Goal: Information Seeking & Learning: Learn about a topic

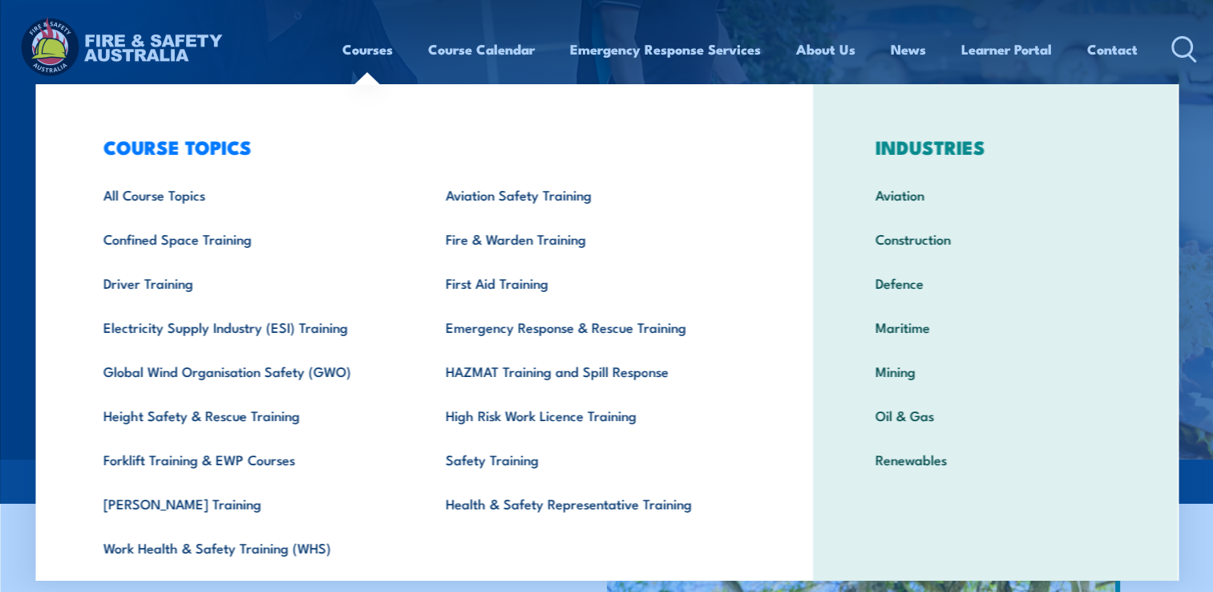
click at [363, 51] on link "Courses" at bounding box center [367, 49] width 51 height 42
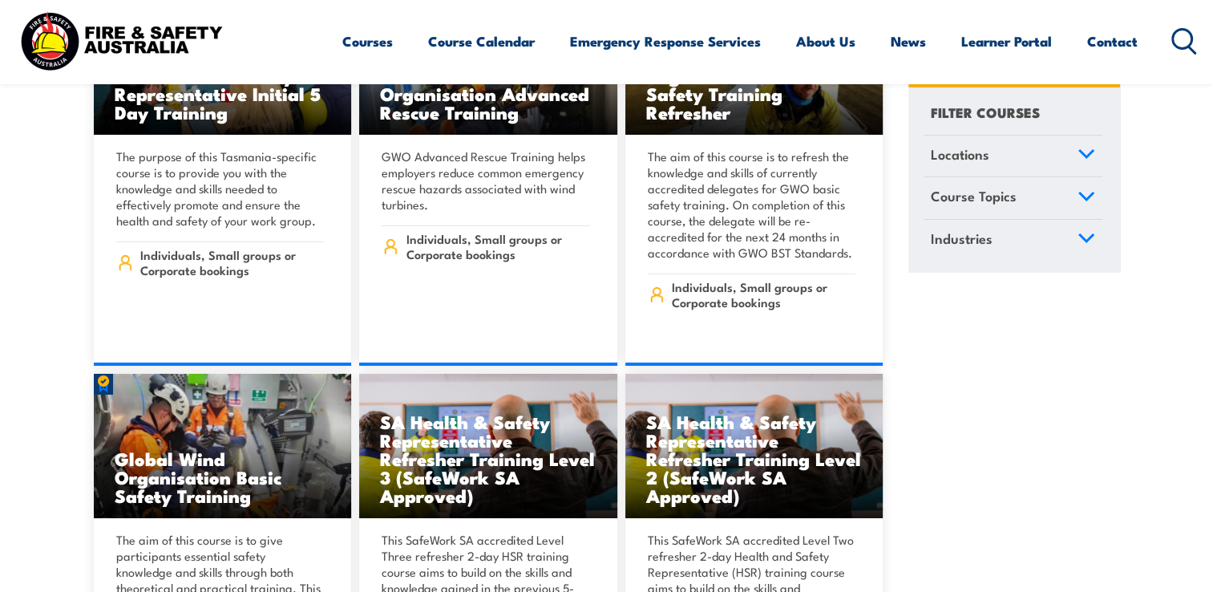
scroll to position [5854, 0]
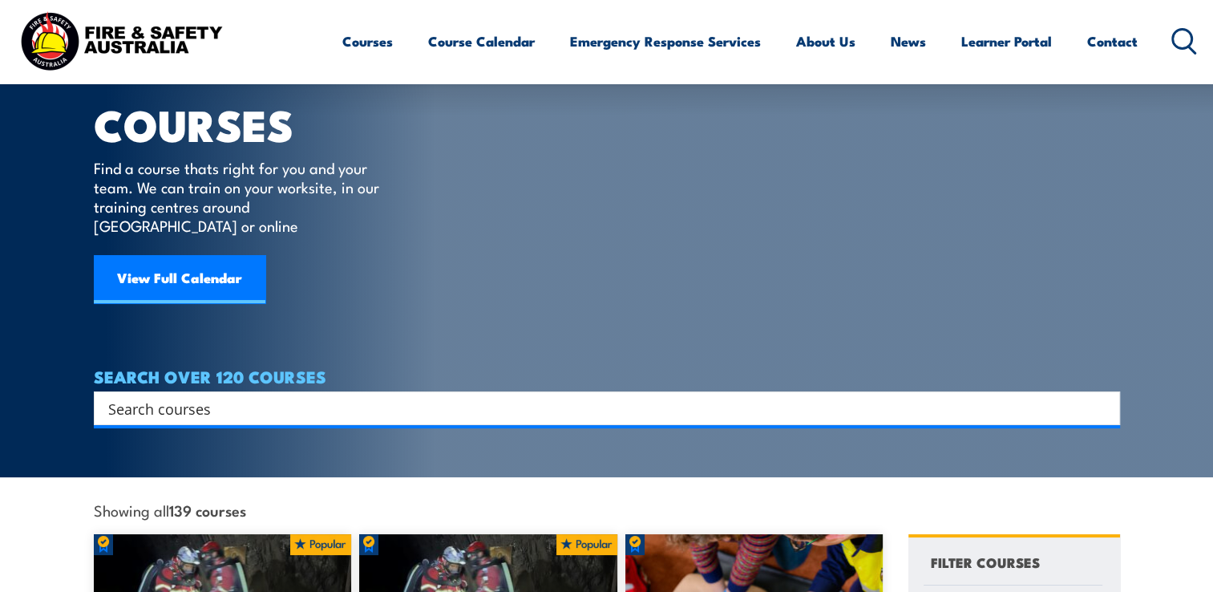
scroll to position [80, 0]
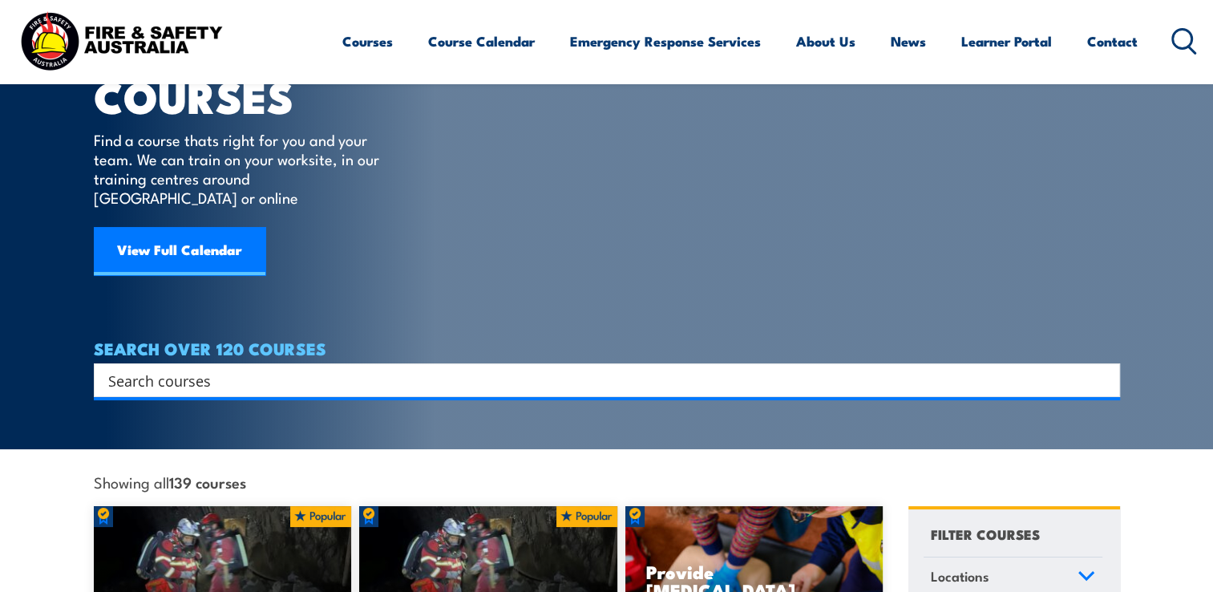
click at [215, 368] on input "Search input" at bounding box center [596, 380] width 977 height 24
type input "fire safety"
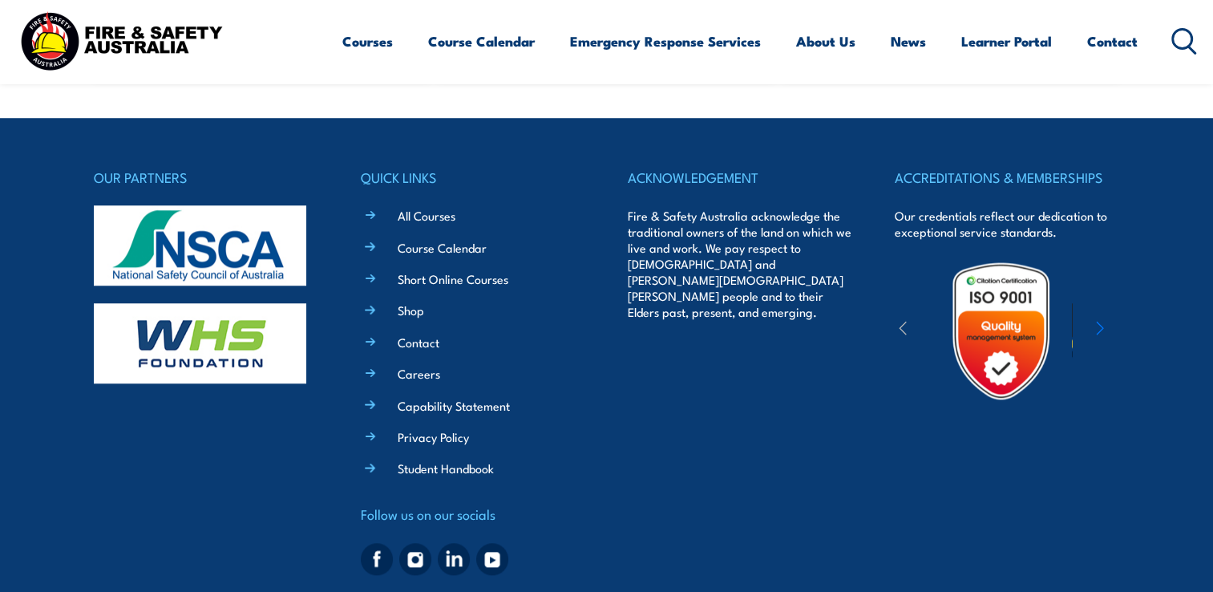
scroll to position [1358, 0]
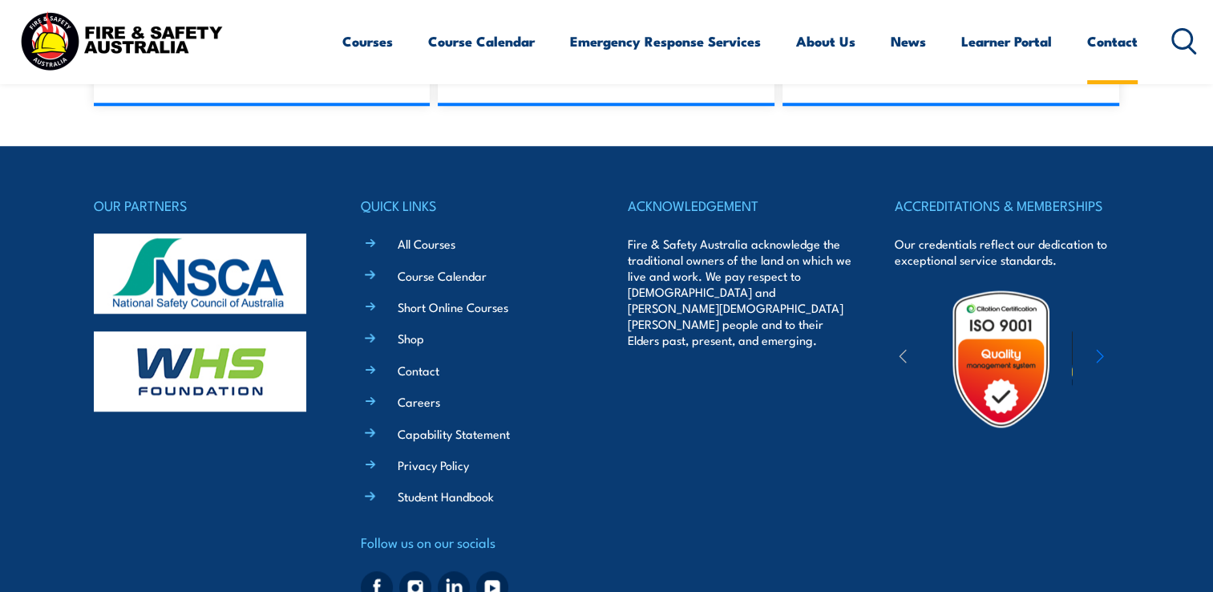
click at [1104, 43] on link "Contact" at bounding box center [1112, 41] width 51 height 42
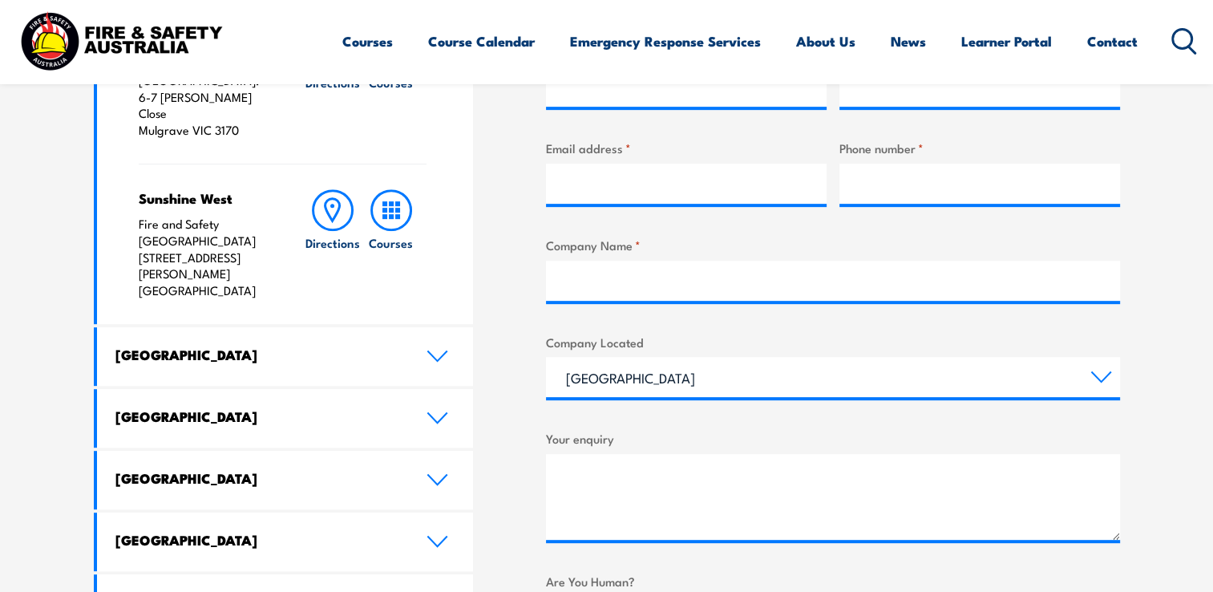
scroll to position [722, 0]
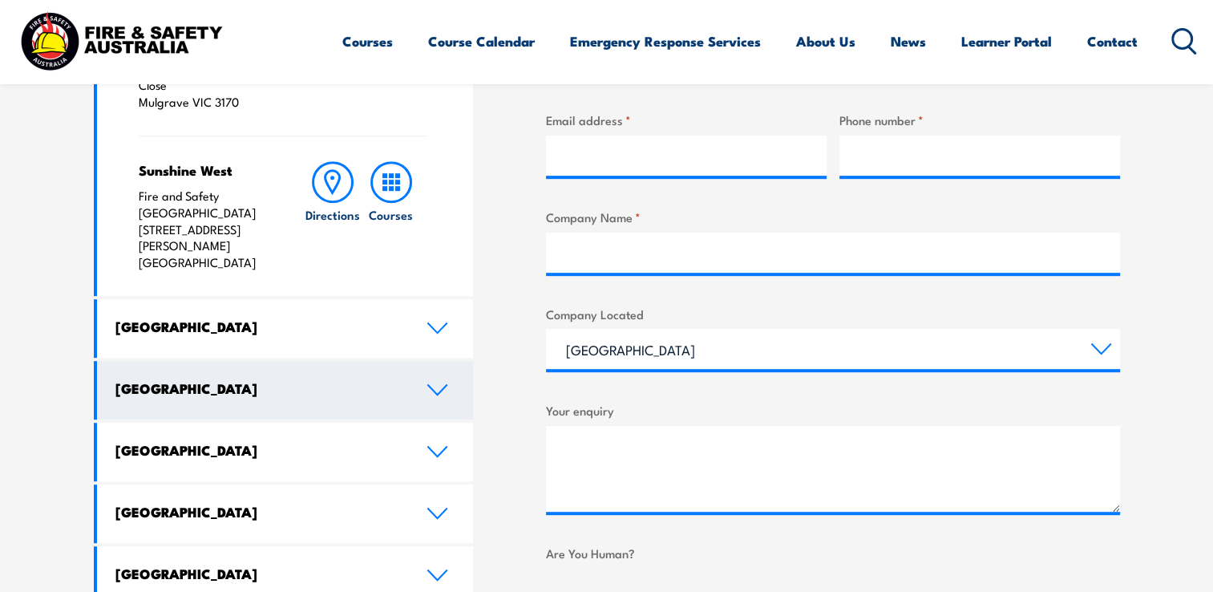
click at [432, 383] on icon at bounding box center [438, 389] width 22 height 13
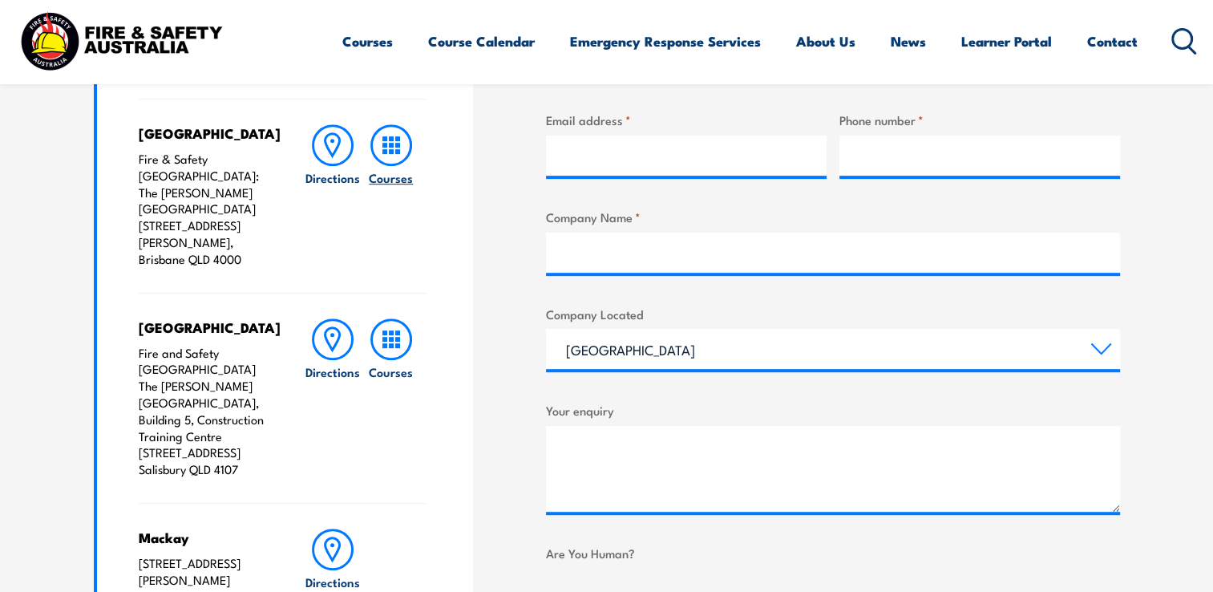
click at [396, 180] on h6 "Courses" at bounding box center [391, 177] width 44 height 17
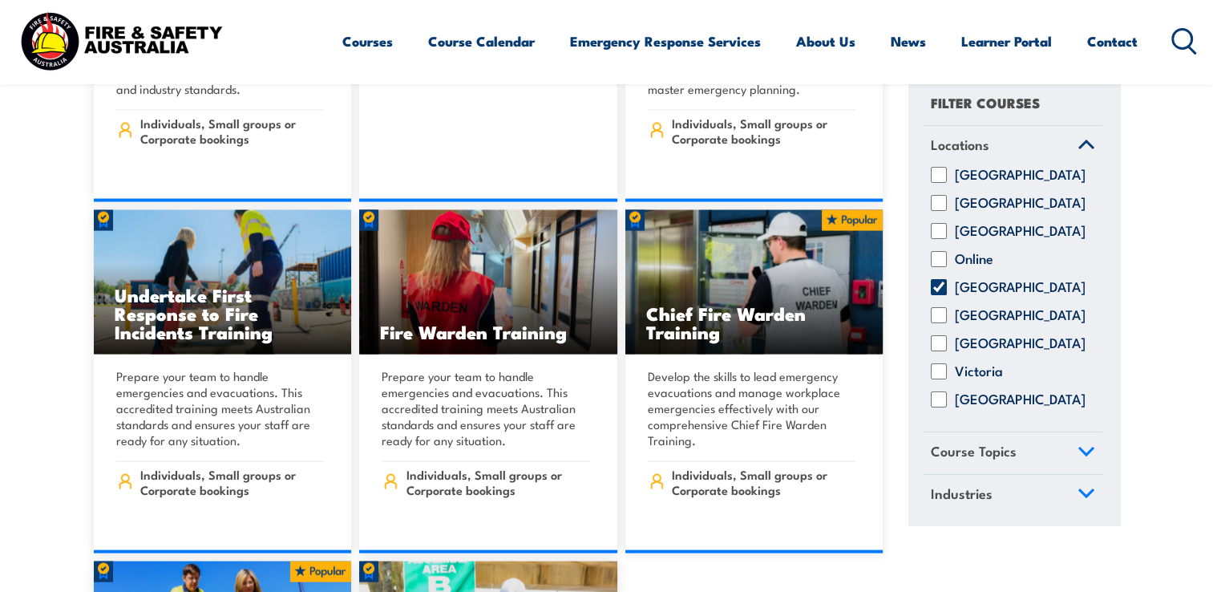
scroll to position [15236, 0]
